Goal: Task Accomplishment & Management: Manage account settings

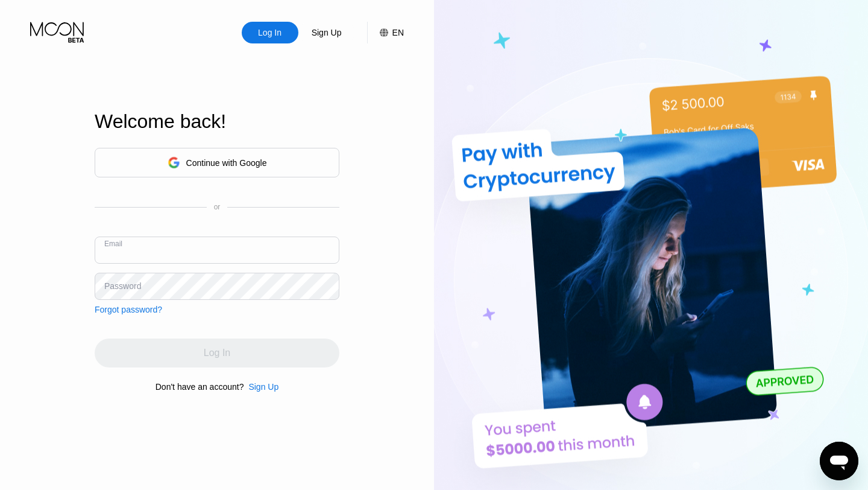
click at [209, 244] on input "text" at bounding box center [217, 249] width 245 height 27
click at [263, 32] on div "Log In" at bounding box center [270, 33] width 26 height 12
click at [191, 246] on input "text" at bounding box center [217, 249] width 245 height 27
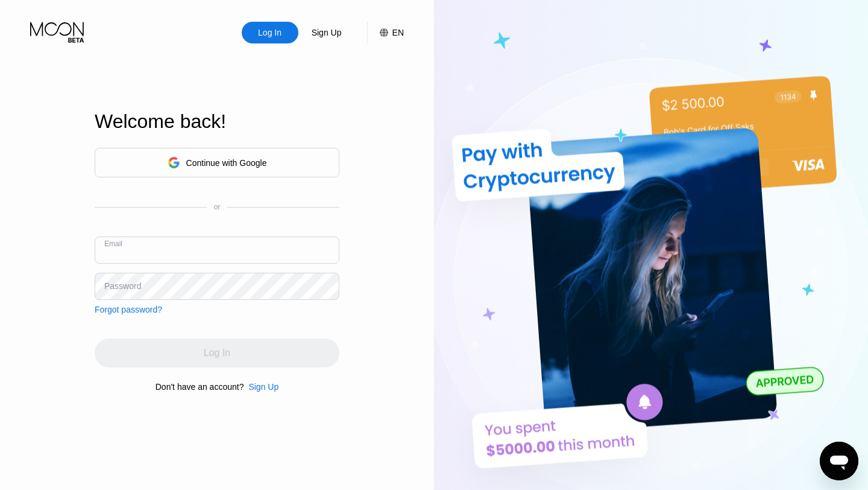
click at [191, 246] on input "text" at bounding box center [217, 249] width 245 height 27
